Goal: Task Accomplishment & Management: Use online tool/utility

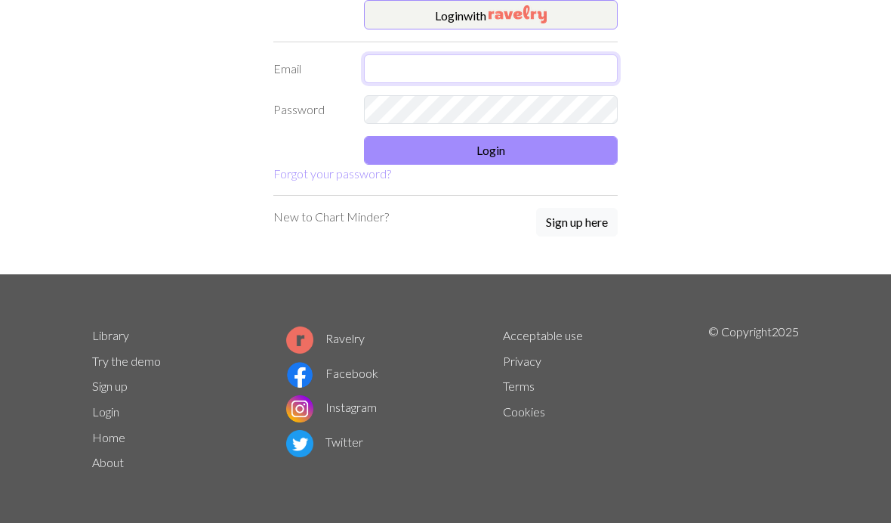
click at [536, 57] on input "text" at bounding box center [491, 68] width 254 height 29
type input "Eimella"
click at [572, 18] on button "Login with" at bounding box center [491, 15] width 254 height 30
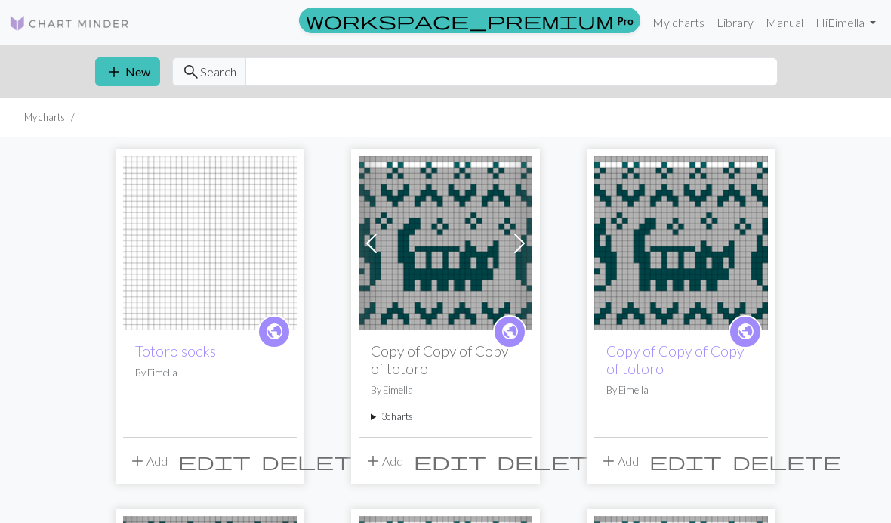
click at [424, 295] on img at bounding box center [446, 243] width 174 height 174
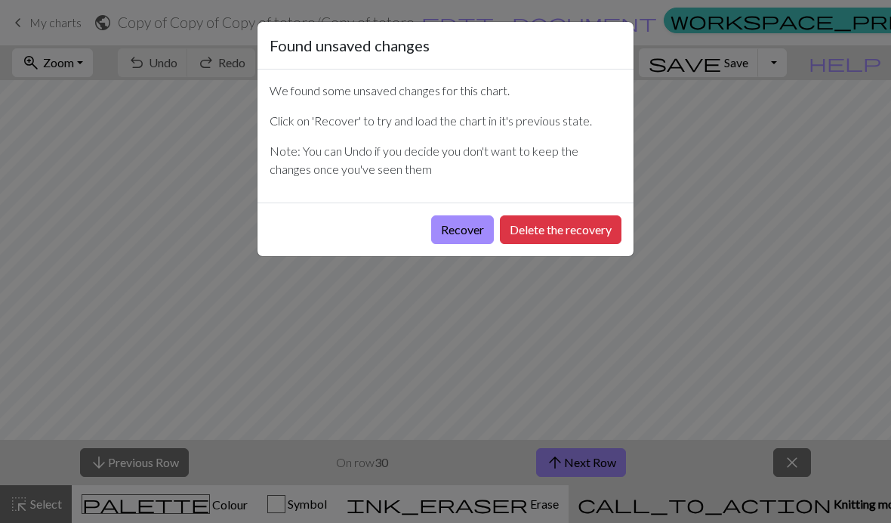
click at [573, 225] on button "Delete the recovery" at bounding box center [561, 229] width 122 height 29
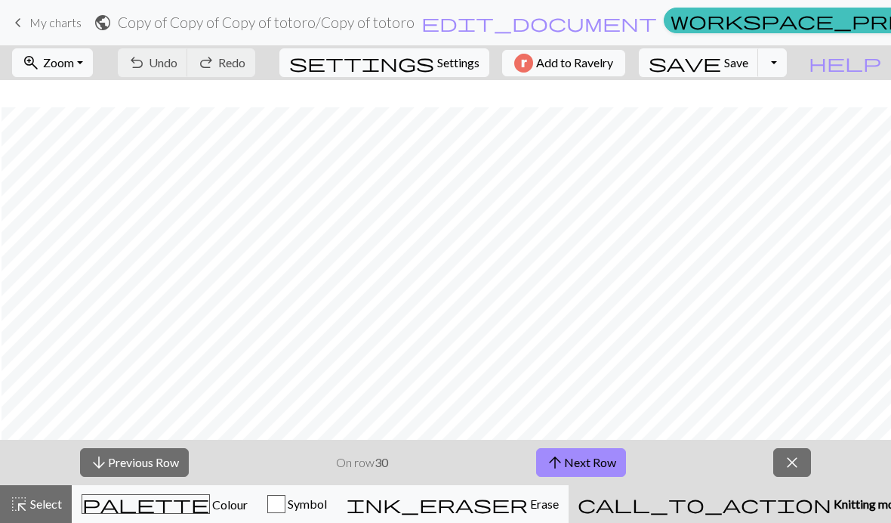
scroll to position [12, 0]
click at [119, 458] on button "arrow_downward Previous Row" at bounding box center [134, 462] width 109 height 29
click at [119, 457] on button "arrow_downward Previous Row" at bounding box center [134, 462] width 109 height 29
click at [119, 455] on button "arrow_downward Previous Row" at bounding box center [134, 462] width 109 height 29
click at [119, 454] on button "arrow_downward Previous Row" at bounding box center [134, 462] width 109 height 29
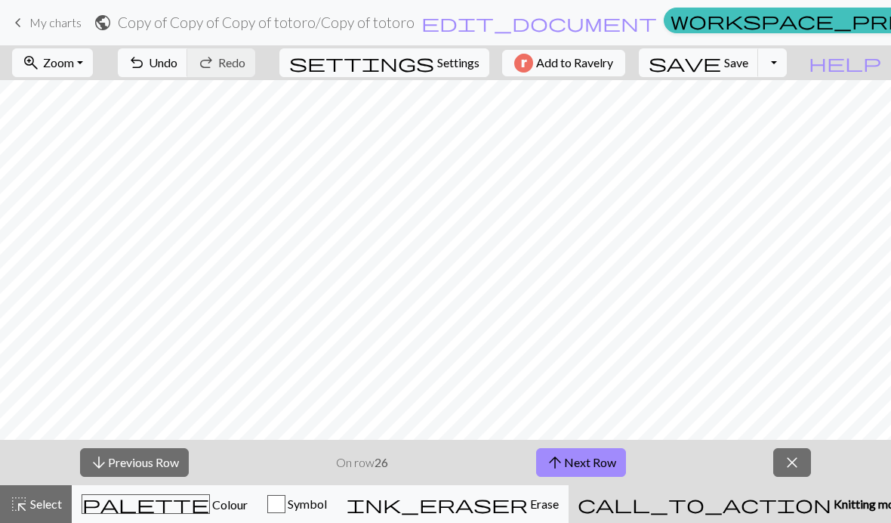
click at [119, 455] on button "arrow_downward Previous Row" at bounding box center [134, 462] width 109 height 29
click at [122, 455] on button "arrow_downward Previous Row" at bounding box center [134, 462] width 109 height 29
click at [127, 453] on button "arrow_downward Previous Row" at bounding box center [134, 462] width 109 height 29
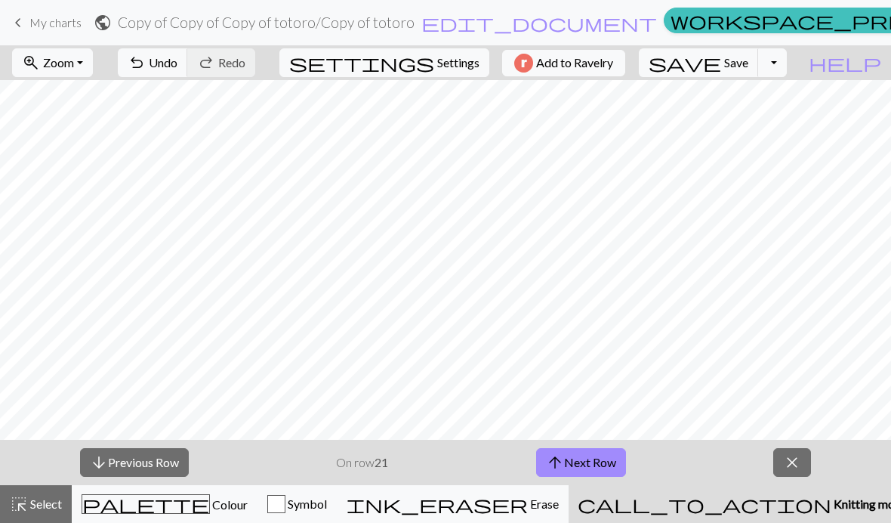
click at [126, 453] on button "arrow_downward Previous Row" at bounding box center [134, 462] width 109 height 29
click at [131, 448] on button "arrow_downward Previous Row" at bounding box center [134, 462] width 109 height 29
click at [129, 445] on div "arrow_downward Previous Row On row 19 arrow_upward Next Row close" at bounding box center [445, 462] width 891 height 45
click at [137, 450] on button "arrow_downward Previous Row" at bounding box center [134, 462] width 109 height 29
click at [135, 446] on div "arrow_downward Previous Row On row 18 arrow_upward Next Row close" at bounding box center [445, 462] width 891 height 45
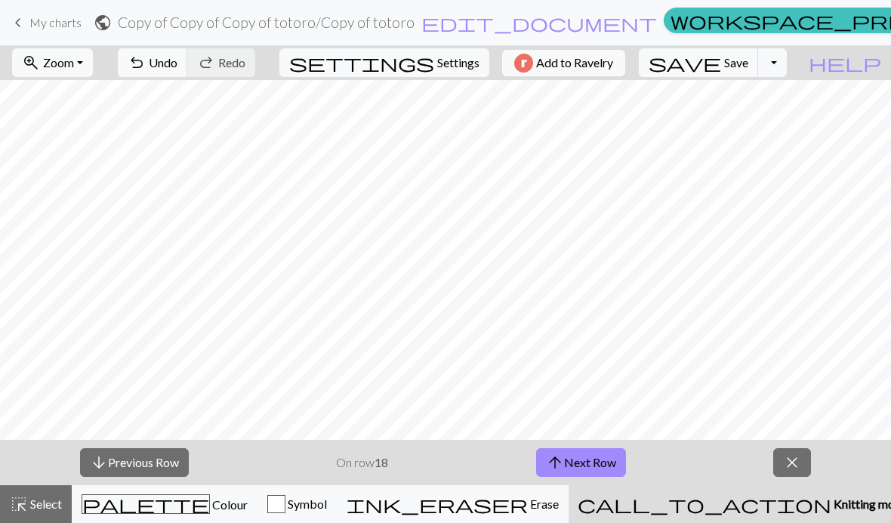
click at [131, 453] on button "arrow_downward Previous Row" at bounding box center [134, 462] width 109 height 29
click at [125, 462] on button "arrow_downward Previous Row" at bounding box center [134, 462] width 109 height 29
click at [124, 462] on button "arrow_downward Previous Row" at bounding box center [134, 462] width 109 height 29
click at [114, 466] on button "arrow_downward Previous Row" at bounding box center [134, 462] width 109 height 29
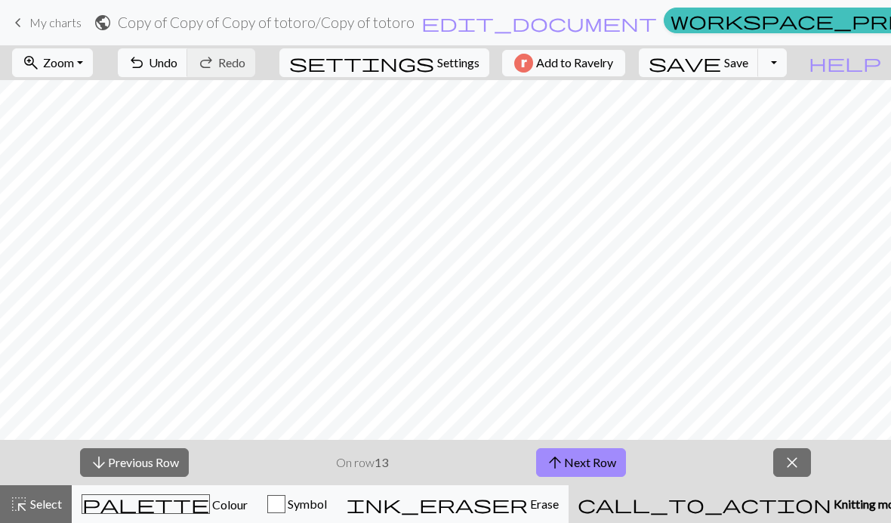
click at [113, 465] on button "arrow_downward Previous Row" at bounding box center [134, 462] width 109 height 29
click at [111, 467] on button "arrow_downward Previous Row" at bounding box center [134, 462] width 109 height 29
click at [111, 466] on button "arrow_downward Previous Row" at bounding box center [134, 462] width 109 height 29
click at [113, 467] on button "arrow_downward Previous Row" at bounding box center [134, 462] width 109 height 29
click at [113, 467] on button "arrow_downward Previous Row" at bounding box center [135, 462] width 109 height 29
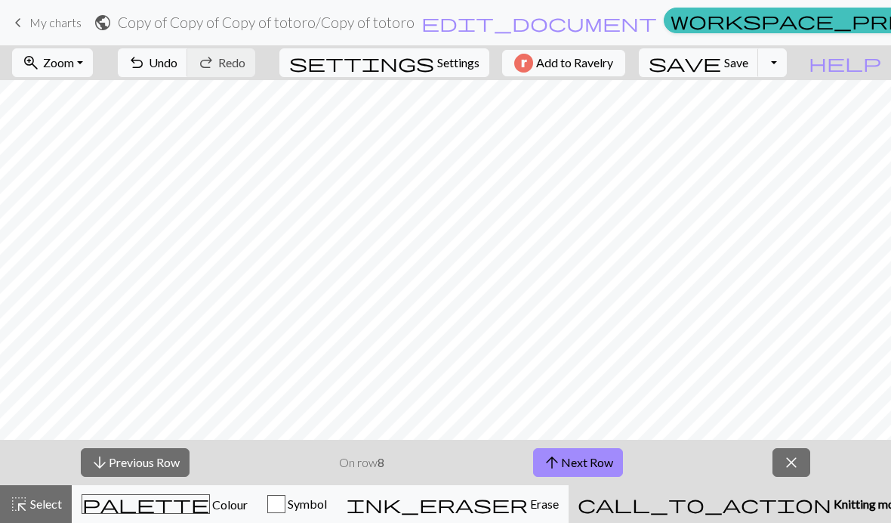
click at [114, 467] on button "arrow_downward Previous Row" at bounding box center [135, 462] width 109 height 29
click at [114, 466] on button "arrow_downward Previous Row" at bounding box center [135, 462] width 109 height 29
click at [114, 468] on button "arrow_downward Previous Row" at bounding box center [135, 462] width 109 height 29
click at [119, 468] on button "arrow_downward Previous Row" at bounding box center [135, 462] width 109 height 29
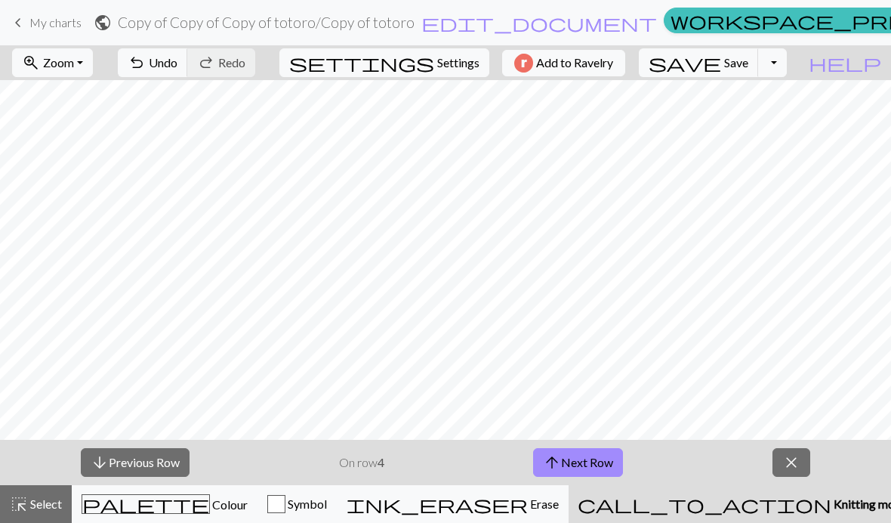
click at [119, 468] on button "arrow_downward Previous Row" at bounding box center [135, 462] width 109 height 29
click at [126, 464] on button "arrow_downward Previous Row" at bounding box center [135, 462] width 109 height 29
click at [591, 462] on button "arrow_upward Next Row" at bounding box center [578, 462] width 90 height 29
